Goal: Information Seeking & Learning: Learn about a topic

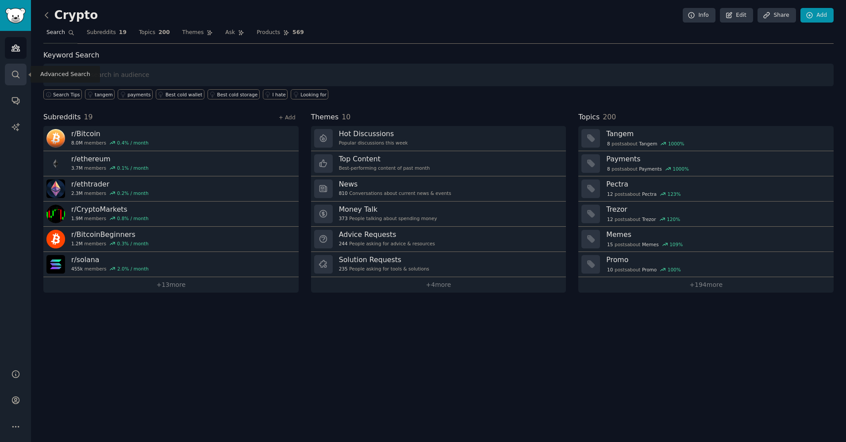
click at [17, 73] on icon "Sidebar" at bounding box center [15, 74] width 9 height 9
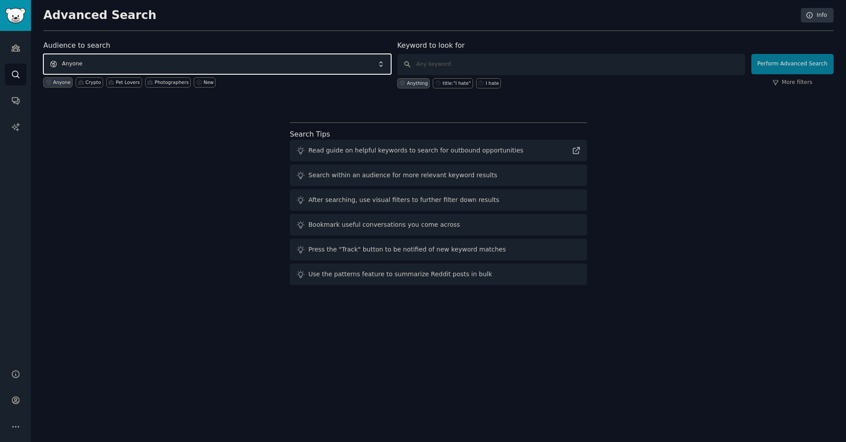
click at [129, 64] on span "Anyone" at bounding box center [217, 64] width 348 height 20
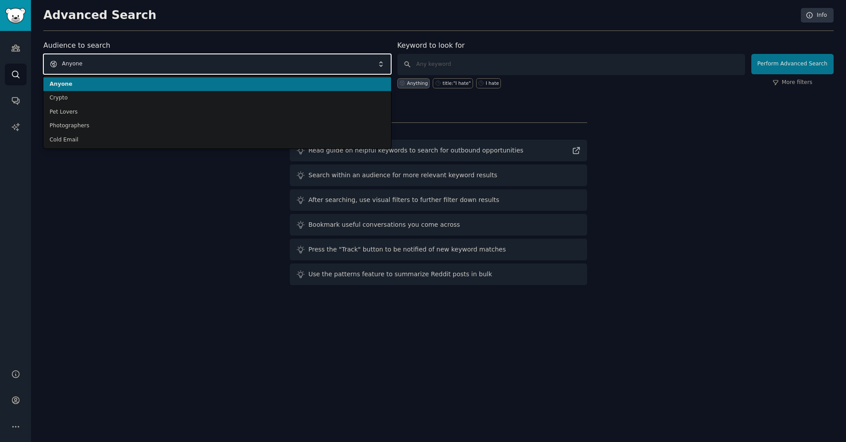
click at [129, 64] on span "Anyone" at bounding box center [217, 64] width 348 height 20
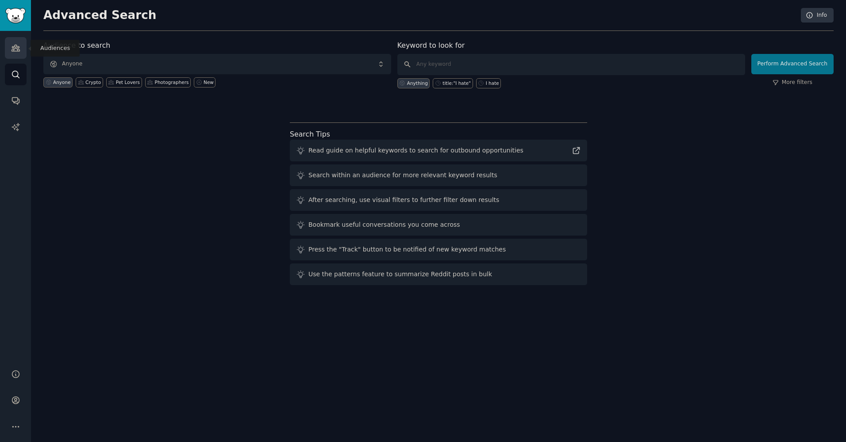
click at [20, 44] on icon "Sidebar" at bounding box center [15, 47] width 9 height 9
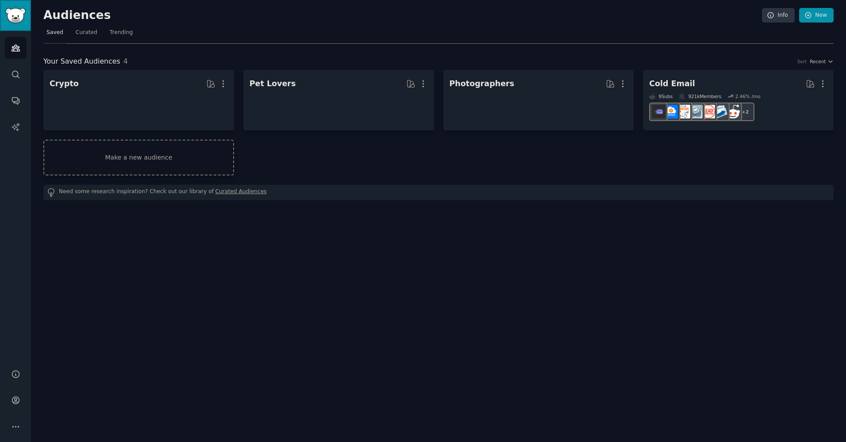
click at [18, 24] on link "Sidebar" at bounding box center [15, 15] width 31 height 31
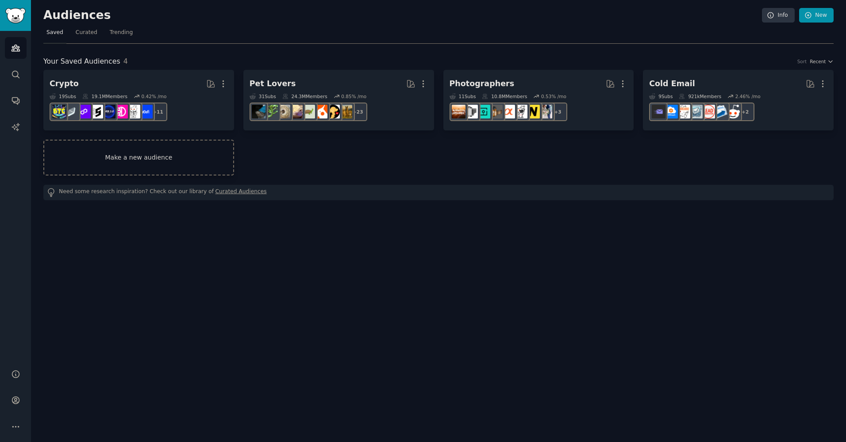
click at [157, 165] on link "Make a new audience" at bounding box center [138, 158] width 191 height 36
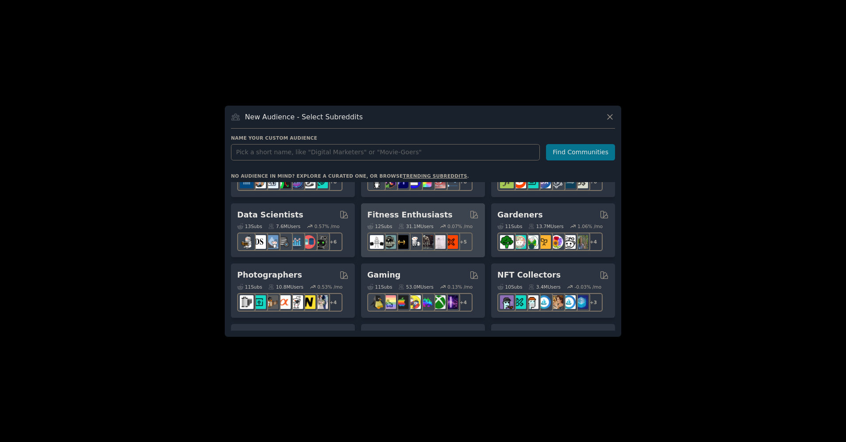
scroll to position [221, 0]
click at [408, 214] on h2 "Fitness Enthusiasts" at bounding box center [409, 214] width 85 height 11
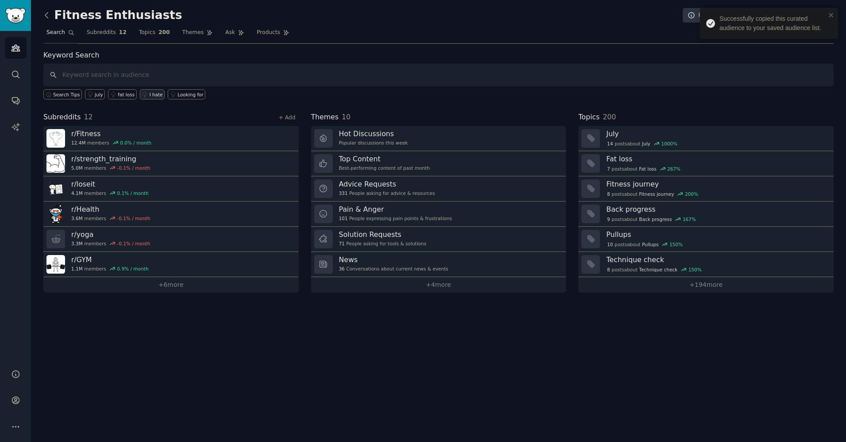
click at [142, 96] on icon at bounding box center [145, 95] width 6 height 6
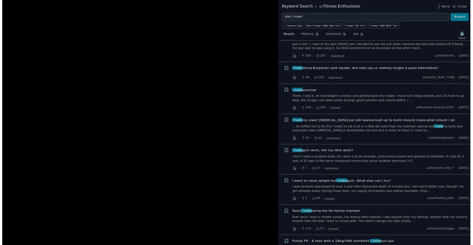
scroll to position [486, 0]
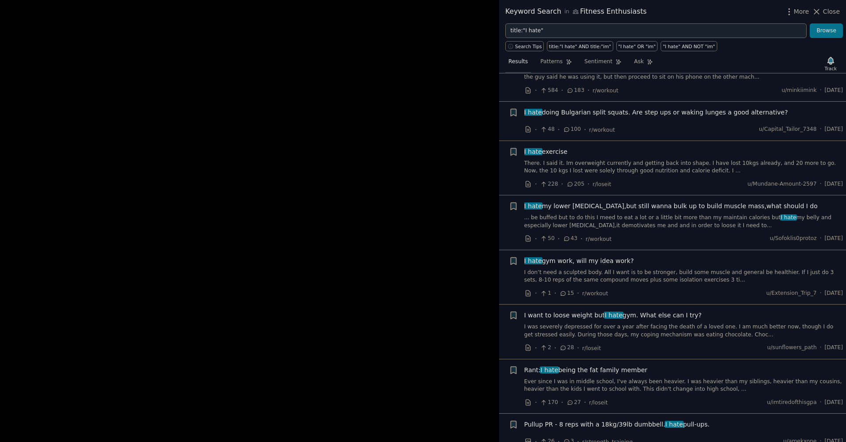
click at [429, 186] on div at bounding box center [423, 221] width 846 height 442
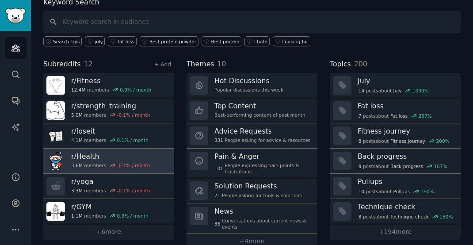
scroll to position [69, 0]
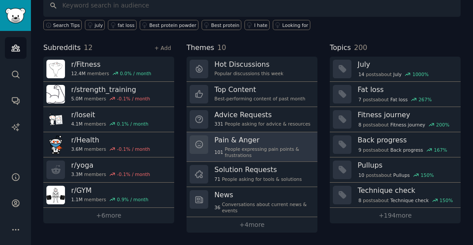
click at [256, 146] on div "101 People expressing pain points & frustrations" at bounding box center [262, 152] width 97 height 12
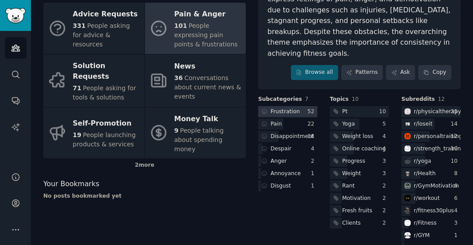
scroll to position [144, 0]
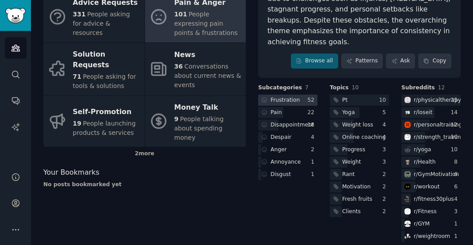
click at [286, 96] on div "Frustration" at bounding box center [285, 100] width 29 height 8
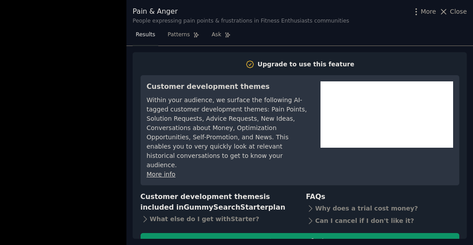
scroll to position [29, 0]
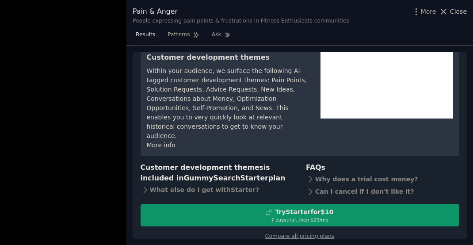
click at [446, 11] on icon at bounding box center [444, 11] width 5 height 5
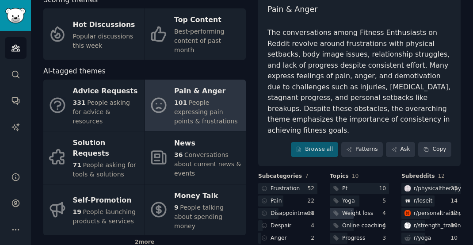
scroll to position [99, 0]
